Goal: Task Accomplishment & Management: Manage account settings

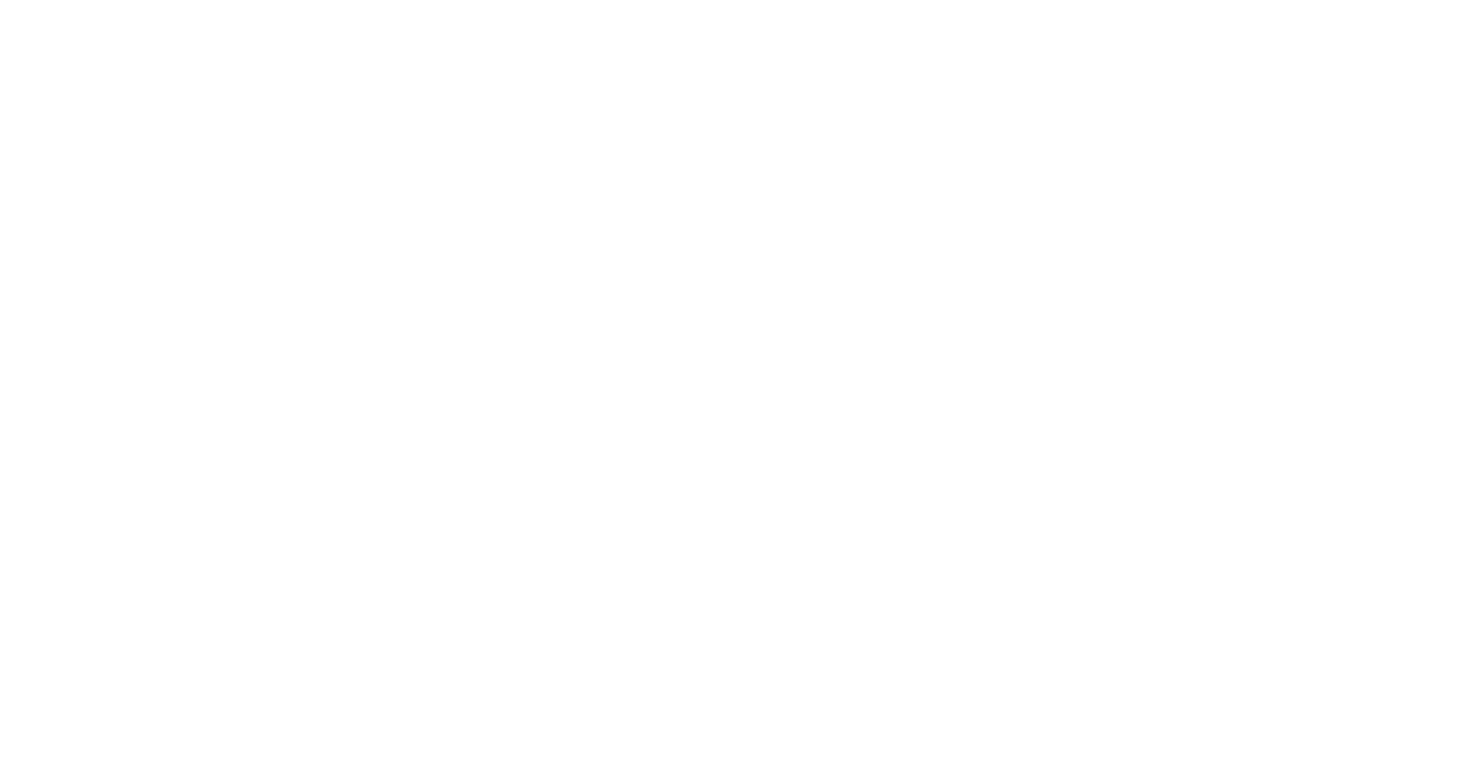
click at [323, 6] on html at bounding box center [736, 3] width 1472 height 6
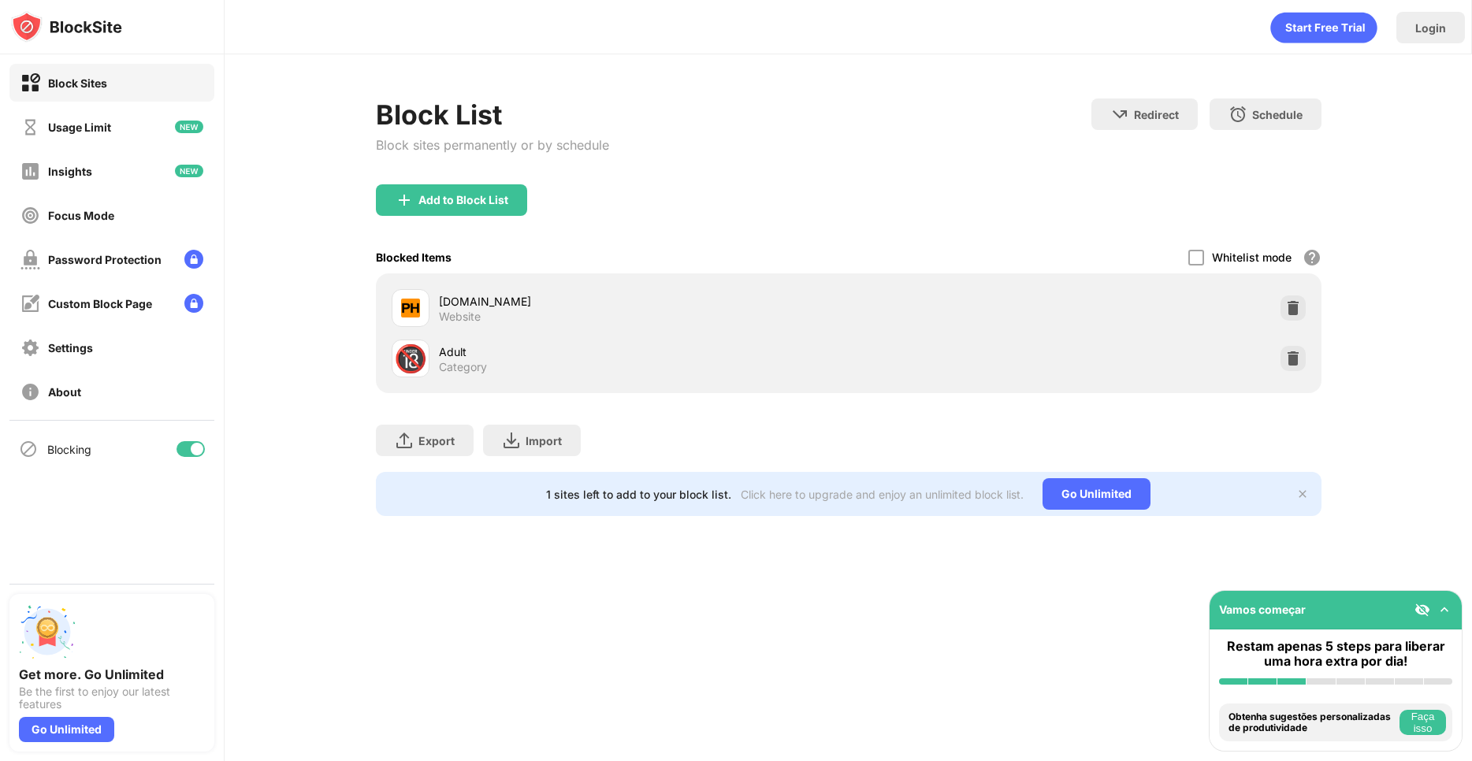
click at [914, 238] on div "Add to Block List" at bounding box center [849, 212] width 946 height 57
click at [1299, 356] on img at bounding box center [1293, 359] width 16 height 16
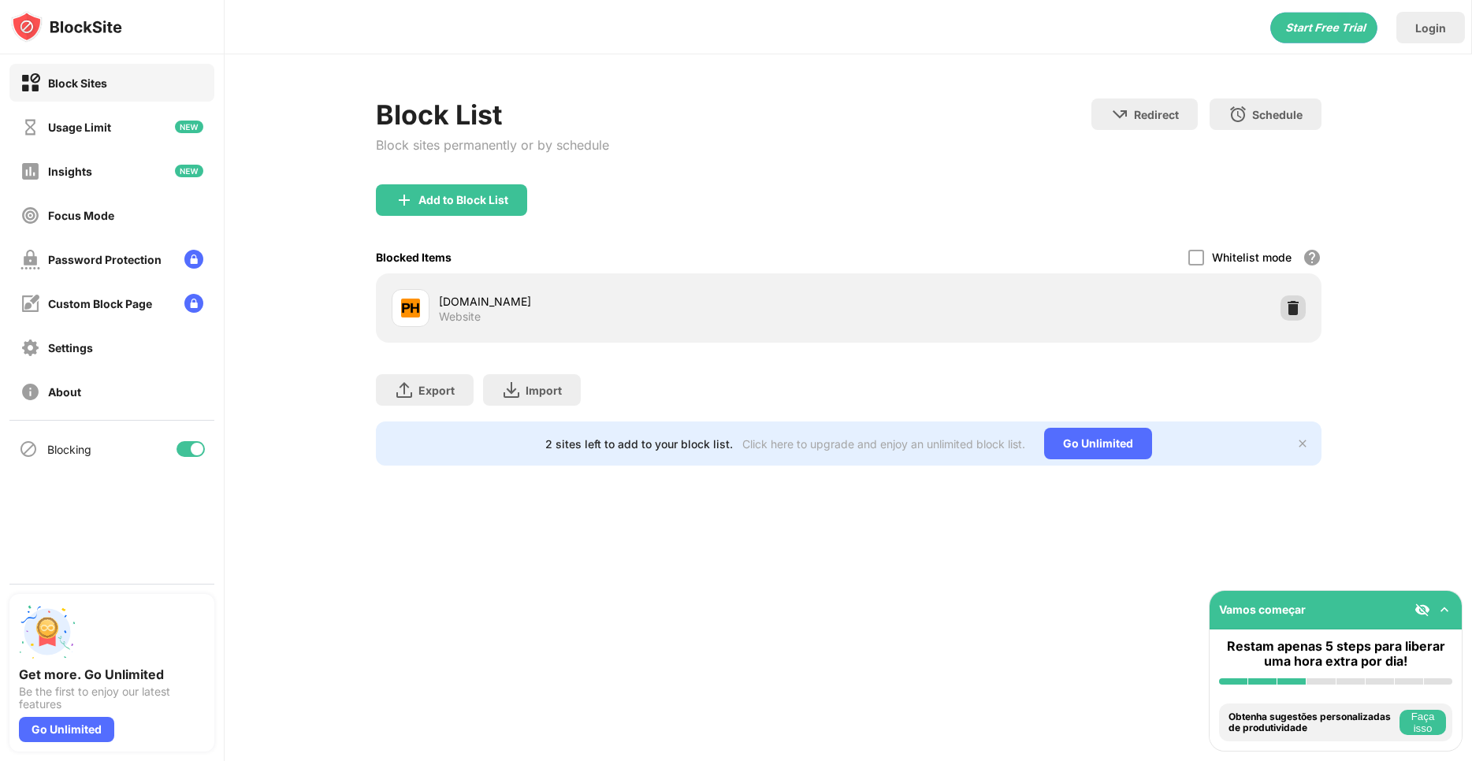
click at [1291, 313] on img at bounding box center [1293, 308] width 16 height 16
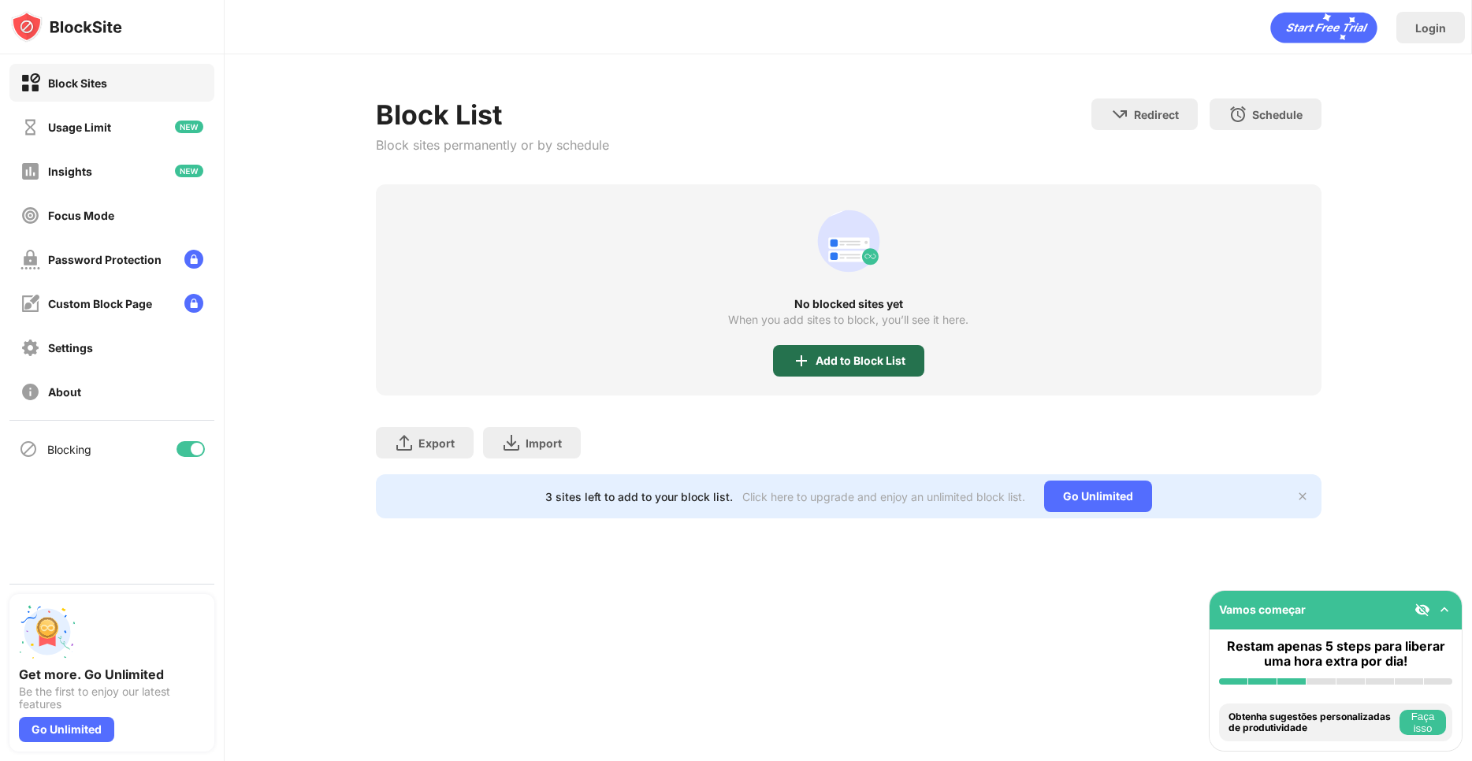
click at [841, 355] on div "Add to Block List" at bounding box center [860, 361] width 90 height 13
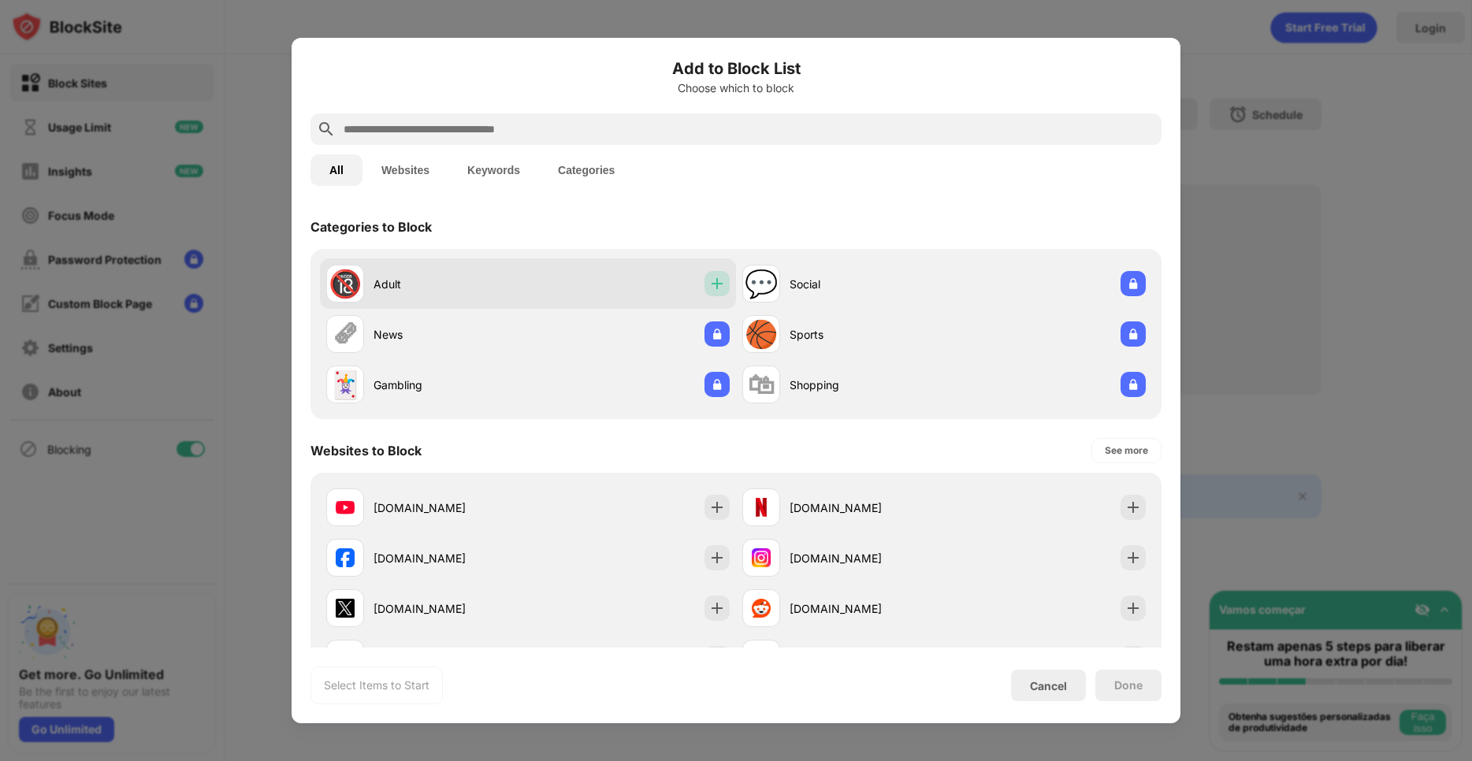
click at [709, 286] on img at bounding box center [717, 284] width 16 height 16
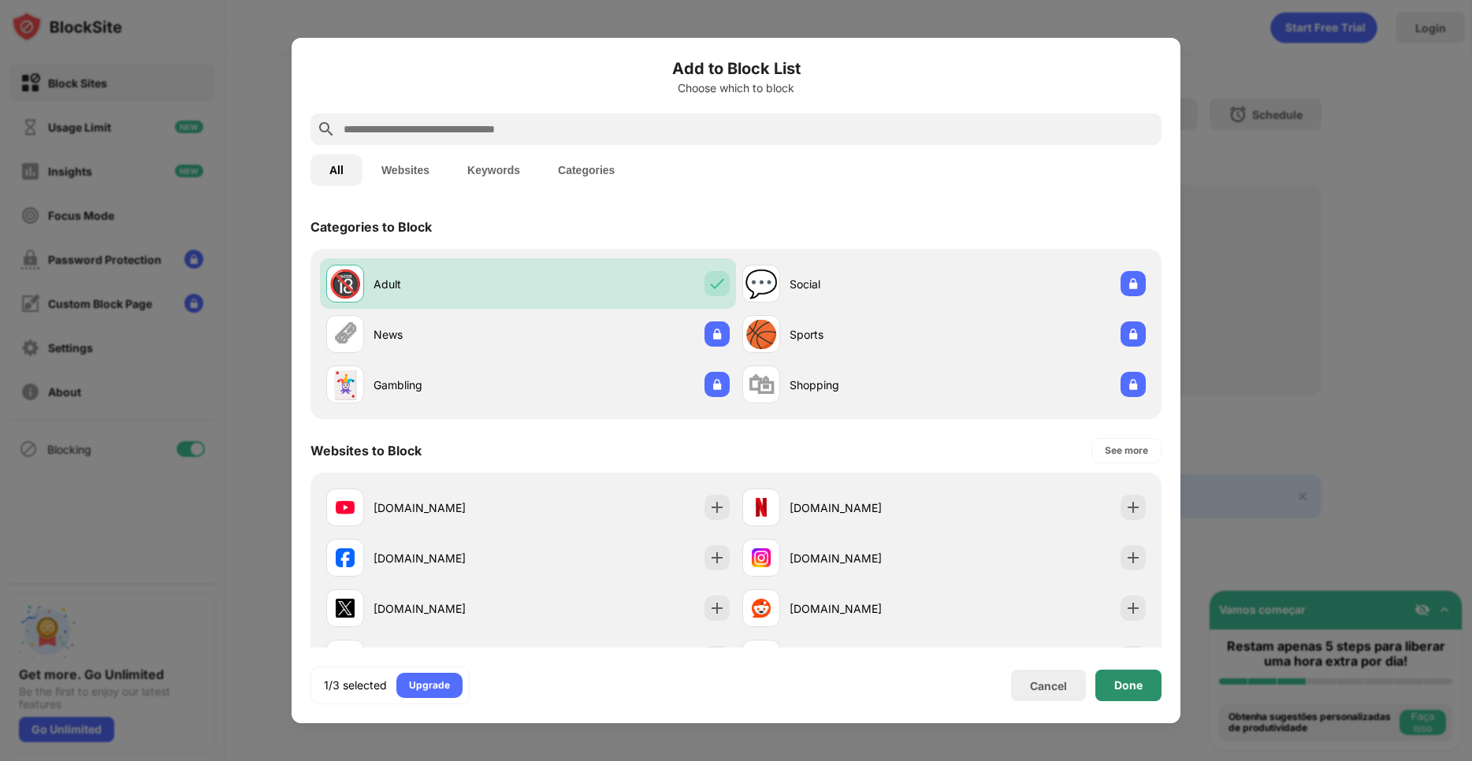
click at [1136, 689] on div "Done" at bounding box center [1128, 685] width 28 height 13
